Goal: Navigation & Orientation: Find specific page/section

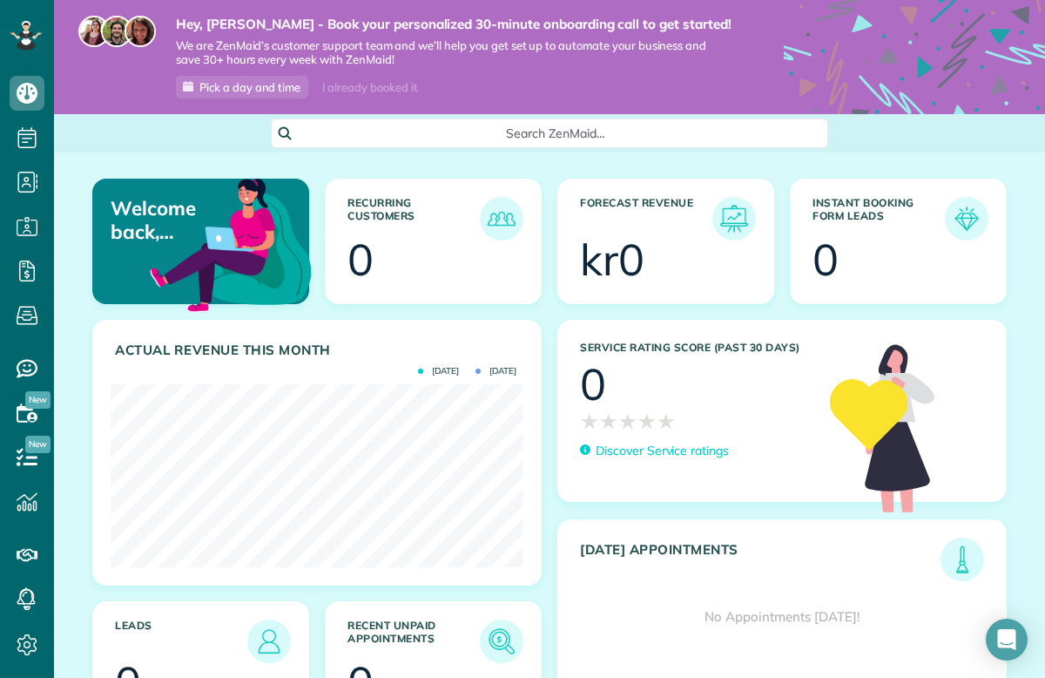
scroll to position [183, 413]
click at [31, 33] on rect at bounding box center [31, 34] width 5 height 5
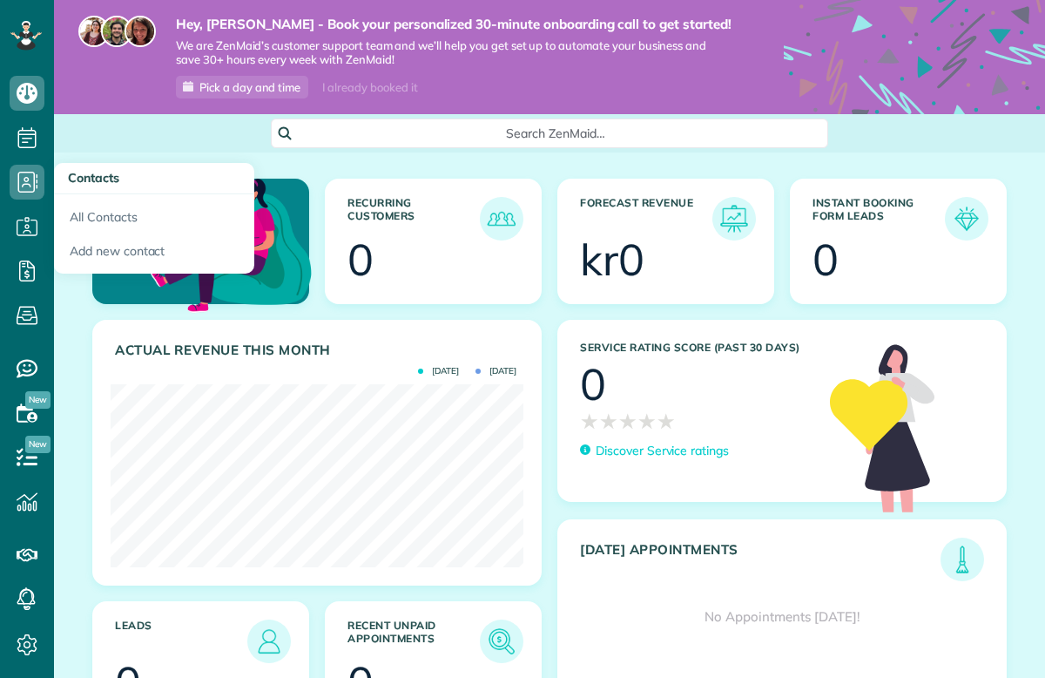
scroll to position [183, 413]
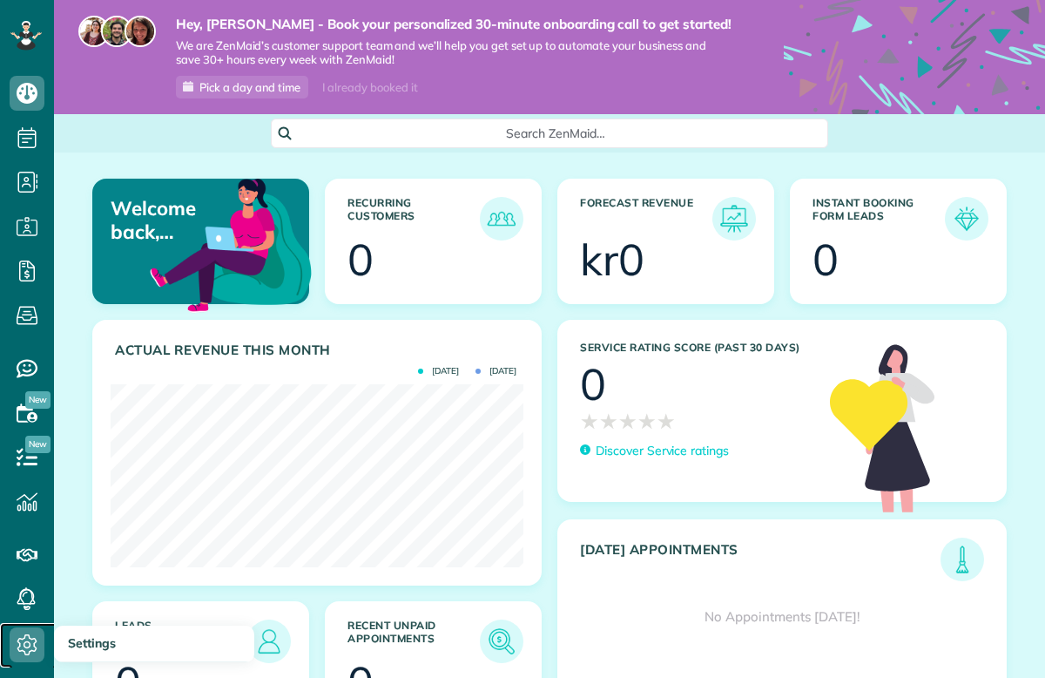
click at [27, 637] on icon at bounding box center [27, 644] width 35 height 35
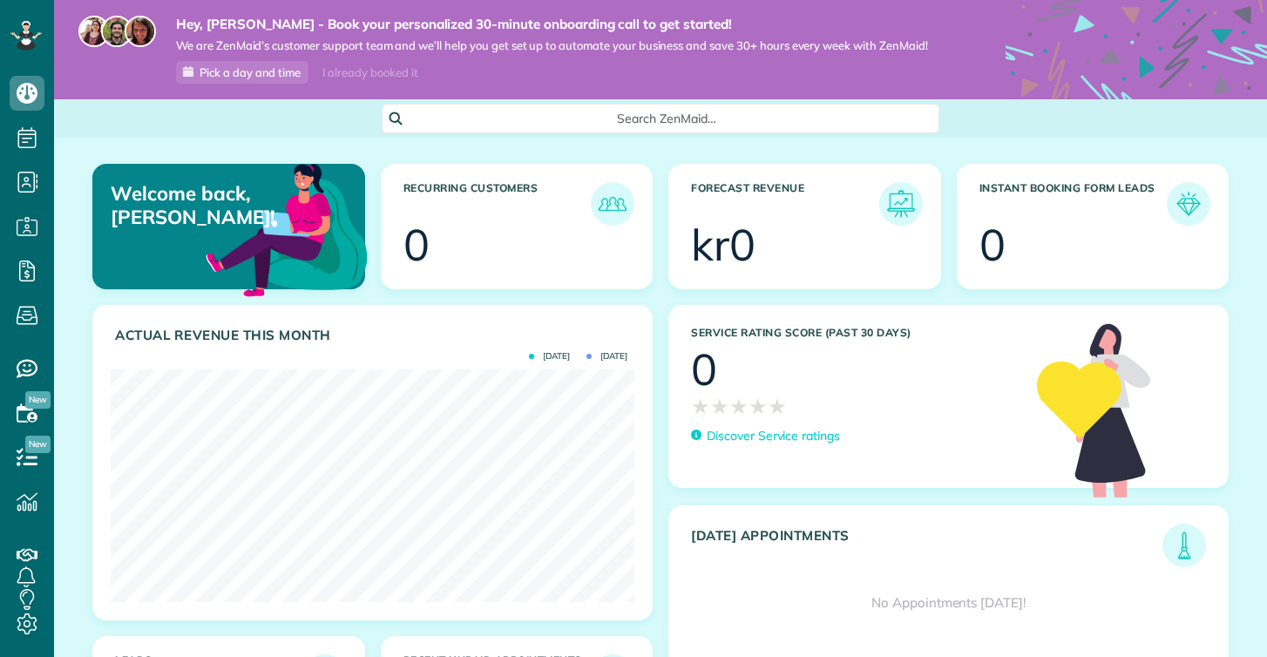
scroll to position [233, 524]
click at [41, 630] on icon at bounding box center [27, 623] width 35 height 35
